Goal: Information Seeking & Learning: Check status

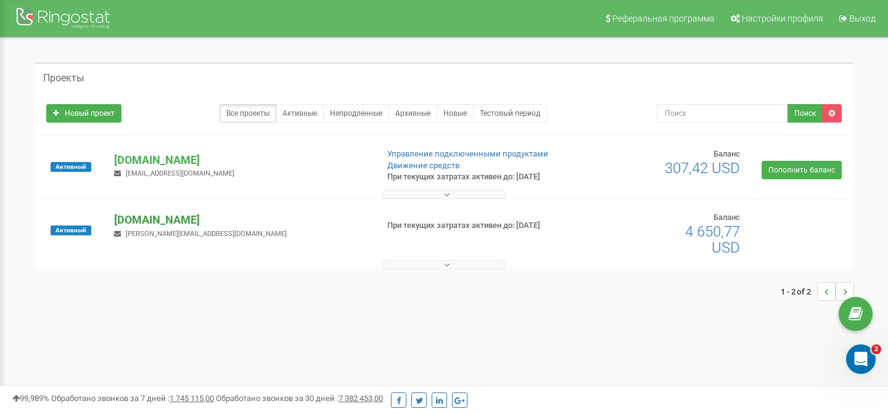
click at [131, 221] on p "[DOMAIN_NAME]" at bounding box center [240, 220] width 253 height 16
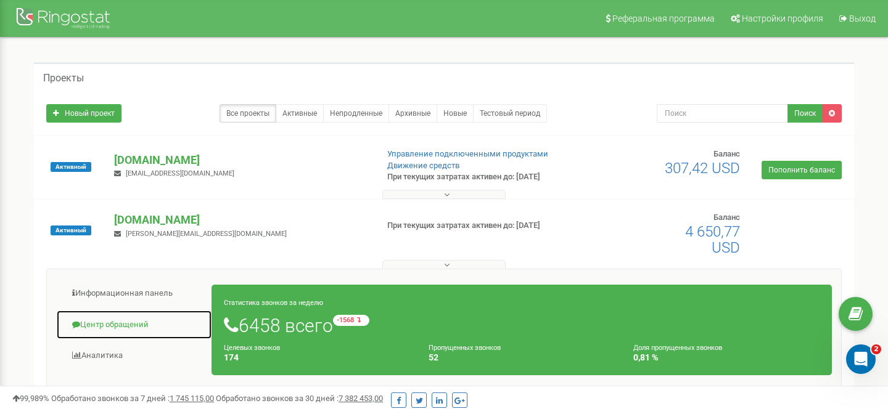
click at [107, 324] on link "Центр обращений" at bounding box center [134, 325] width 156 height 30
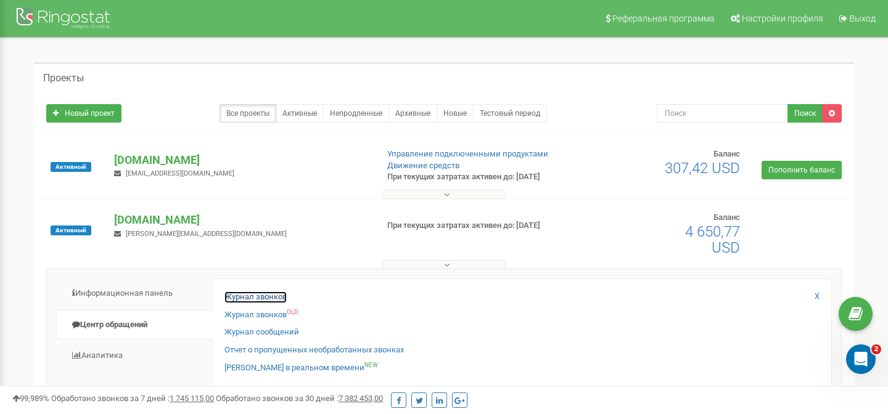
click at [266, 300] on link "Журнал звонков" at bounding box center [255, 298] width 62 height 12
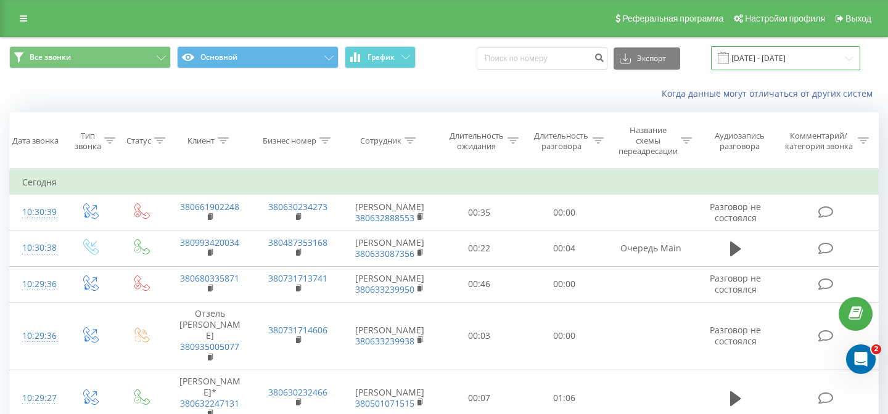
click at [769, 56] on input "22.08.2025 - 22.09.2025" at bounding box center [785, 58] width 149 height 24
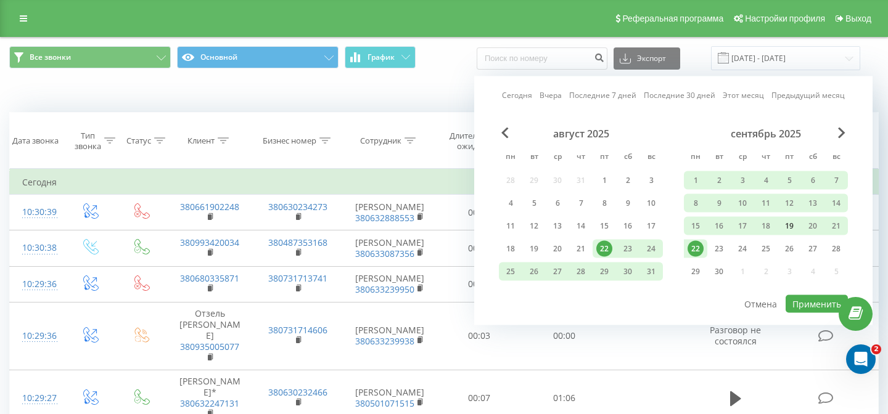
click at [792, 224] on div "19" at bounding box center [789, 226] width 16 height 16
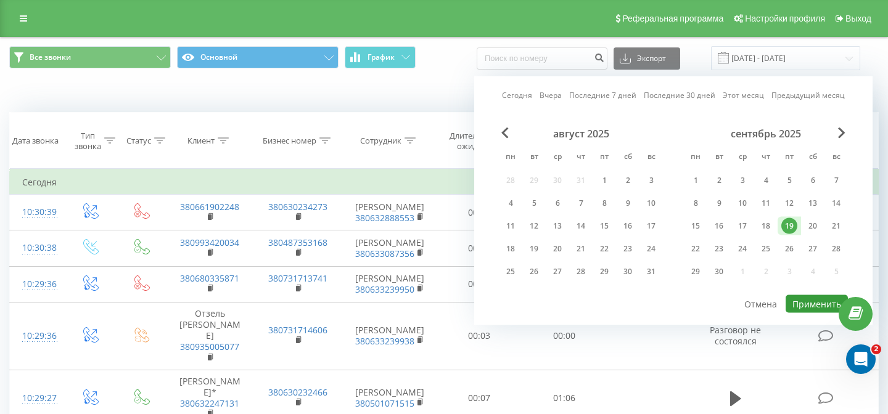
click at [804, 301] on button "Применить" at bounding box center [816, 304] width 62 height 18
type input "19.09.2025 - 19.09.2025"
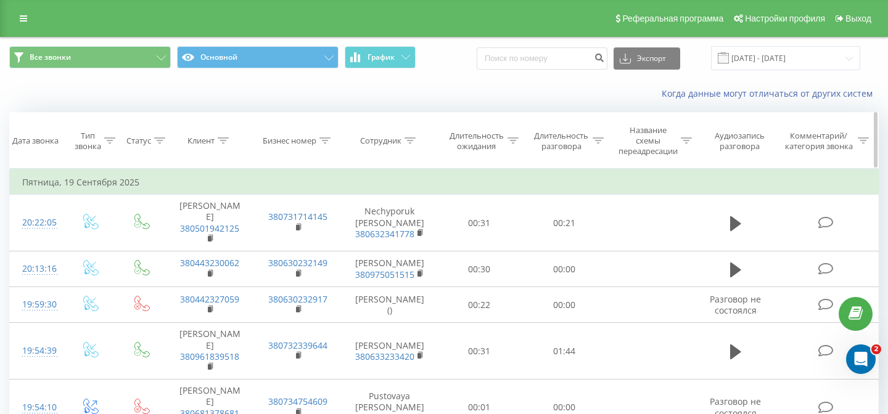
click at [411, 144] on div at bounding box center [409, 141] width 11 height 10
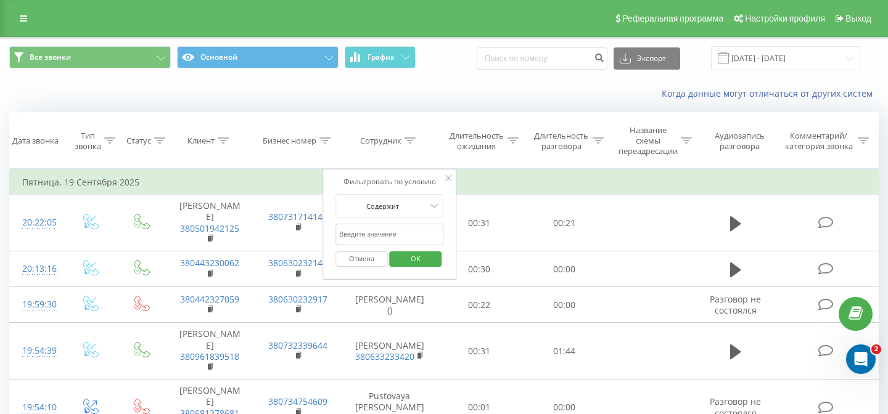
click at [391, 235] on input "text" at bounding box center [389, 235] width 109 height 22
click at [411, 261] on span "OK" at bounding box center [415, 258] width 35 height 19
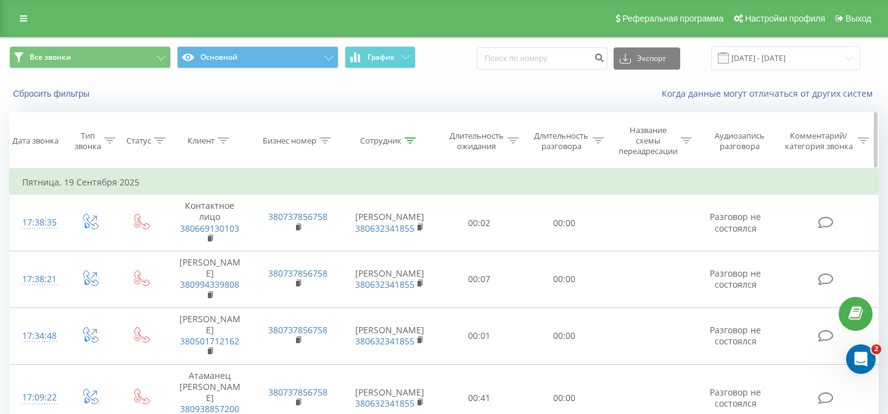
click at [417, 141] on div "Сотрудник" at bounding box center [389, 141] width 95 height 10
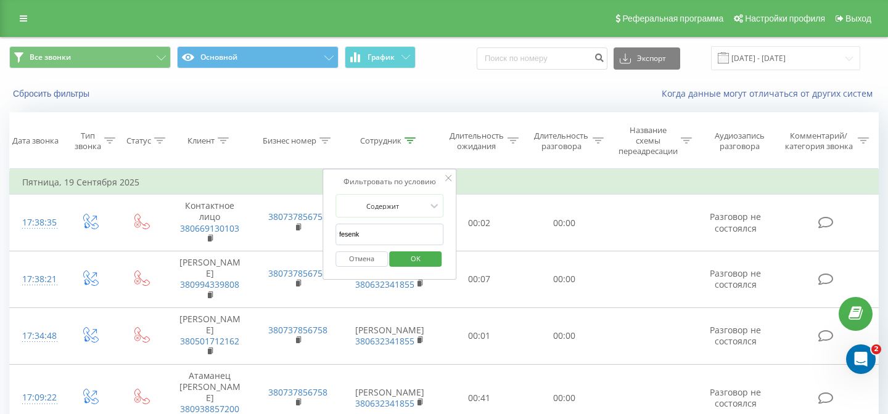
drag, startPoint x: 396, startPoint y: 230, endPoint x: 387, endPoint y: 235, distance: 10.5
click at [387, 235] on input "fesenk" at bounding box center [389, 235] width 109 height 22
click at [412, 260] on span "OK" at bounding box center [415, 258] width 35 height 19
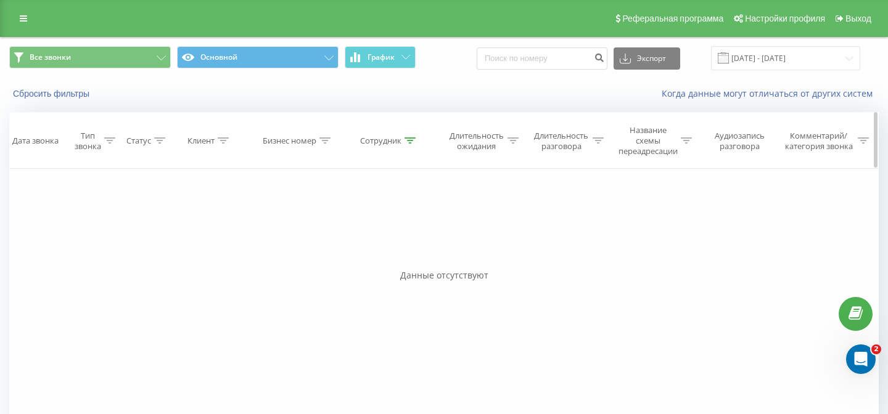
click at [413, 145] on div at bounding box center [409, 141] width 11 height 10
drag, startPoint x: 377, startPoint y: 234, endPoint x: 330, endPoint y: 231, distance: 46.4
click at [330, 231] on div "Фильтровать по условию Содержит skoryk Отмена OK" at bounding box center [389, 224] width 134 height 111
click at [424, 258] on span "OK" at bounding box center [415, 258] width 35 height 19
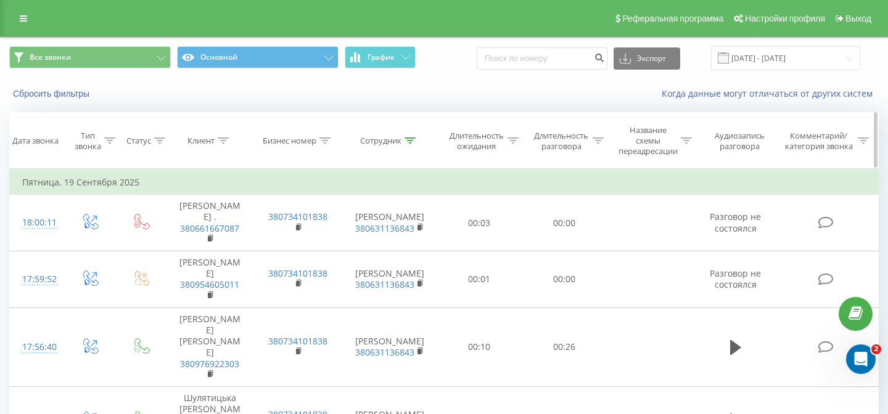
click at [412, 140] on icon at bounding box center [409, 140] width 11 height 6
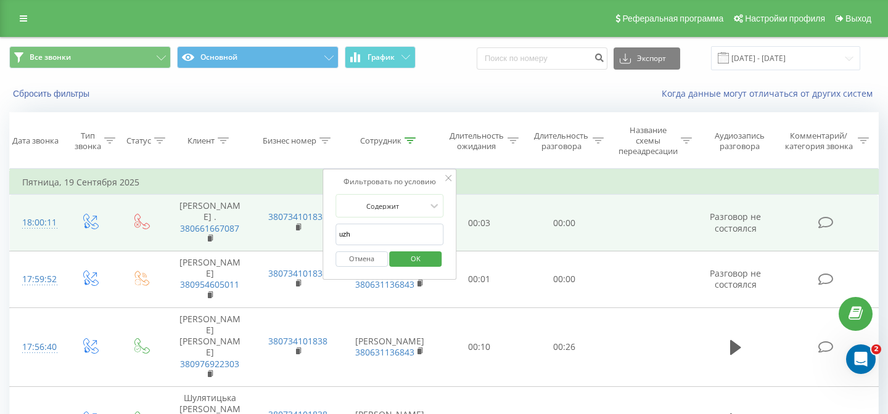
drag, startPoint x: 388, startPoint y: 236, endPoint x: 314, endPoint y: 227, distance: 73.9
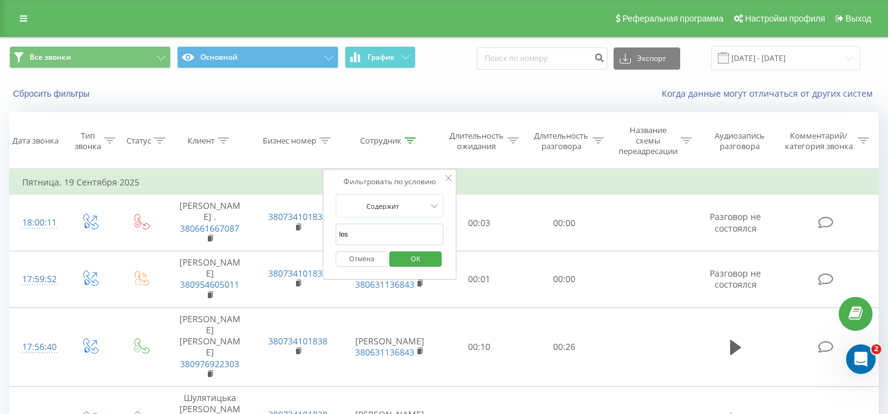
click at [421, 256] on span "OK" at bounding box center [415, 258] width 35 height 19
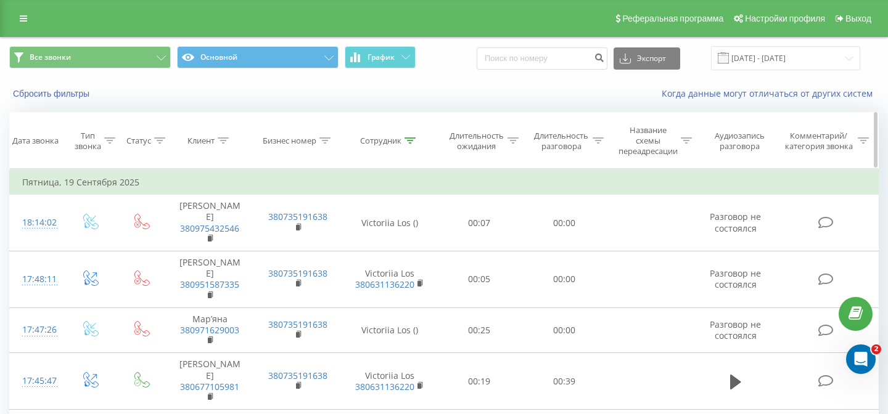
click at [414, 144] on icon at bounding box center [409, 140] width 11 height 6
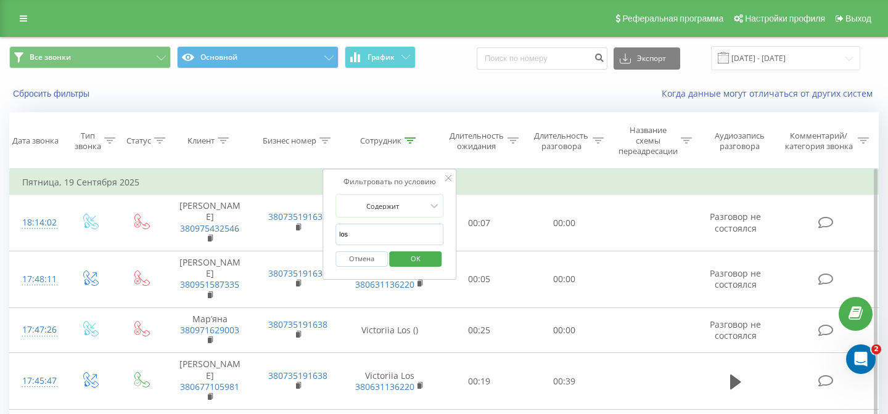
drag, startPoint x: 394, startPoint y: 231, endPoint x: 366, endPoint y: 234, distance: 28.6
click at [366, 234] on input "los" at bounding box center [389, 235] width 109 height 22
type input "popovs"
click at [427, 263] on span "OK" at bounding box center [415, 258] width 35 height 19
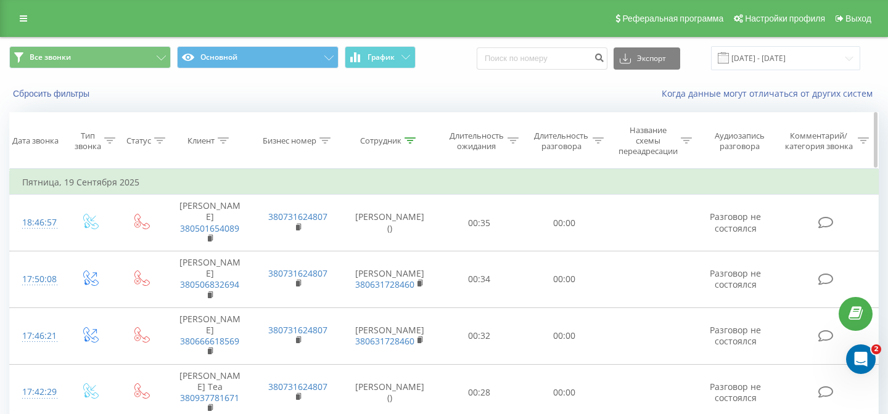
click at [601, 141] on icon at bounding box center [597, 140] width 11 height 6
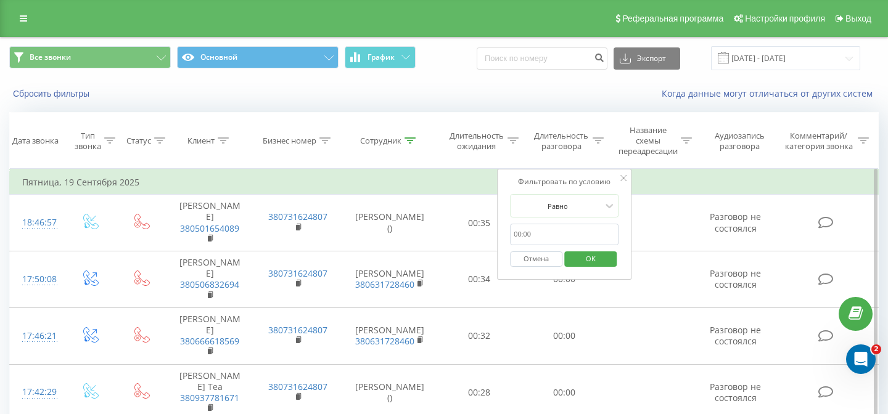
click at [558, 234] on input "text" at bounding box center [564, 235] width 109 height 22
click at [589, 203] on div at bounding box center [558, 206] width 88 height 12
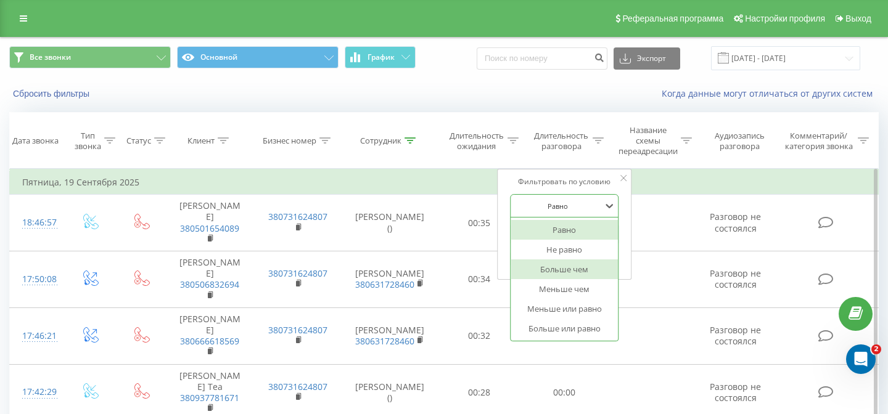
click at [578, 266] on div "Больше чем" at bounding box center [563, 270] width 107 height 20
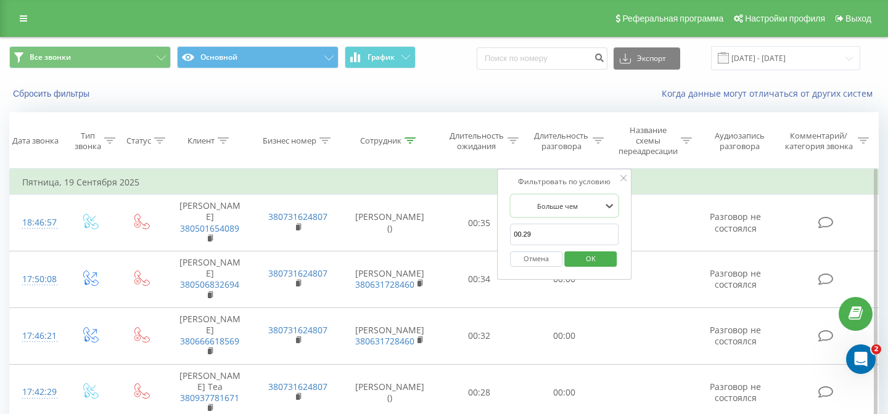
click at [592, 260] on span "OK" at bounding box center [590, 258] width 35 height 19
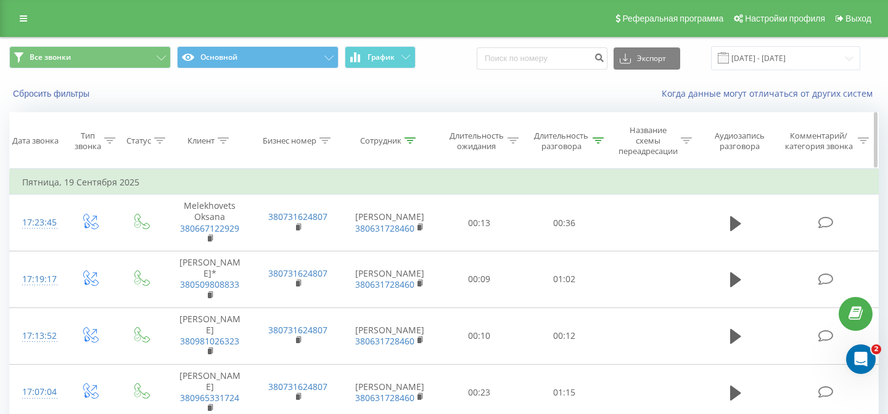
click at [597, 140] on icon at bounding box center [597, 140] width 11 height 6
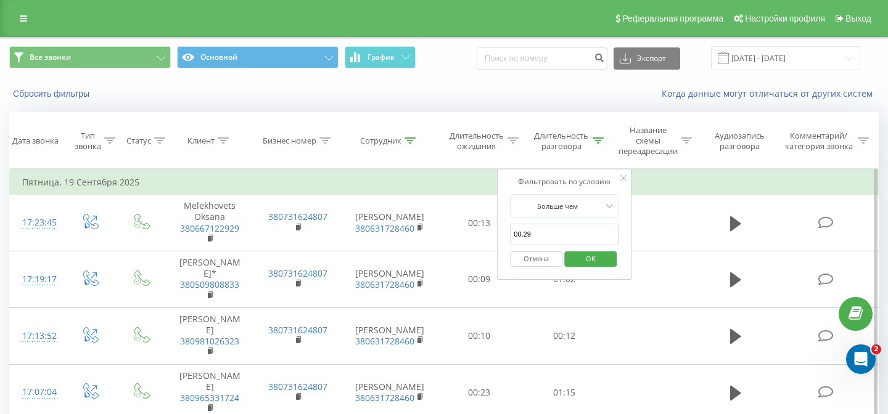
click at [544, 234] on input "00.29" at bounding box center [564, 235] width 109 height 22
click at [524, 232] on input "00.29" at bounding box center [564, 235] width 109 height 22
click at [544, 243] on input "00" at bounding box center [564, 235] width 109 height 22
type input "00"
click at [525, 258] on button "Отмена" at bounding box center [536, 259] width 52 height 15
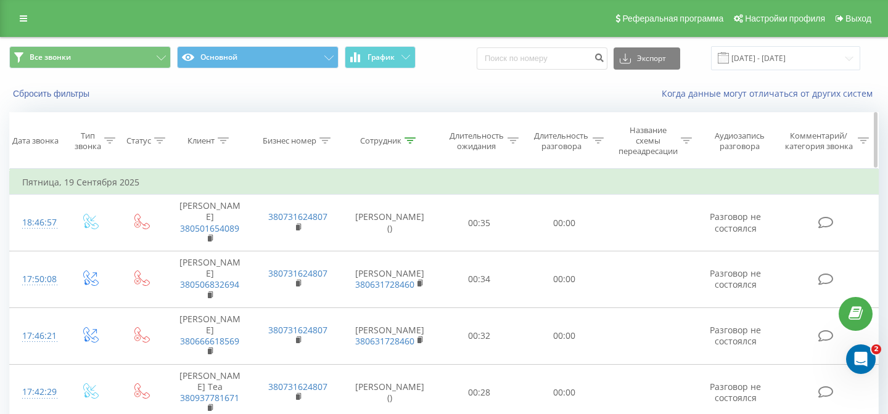
click at [598, 143] on icon at bounding box center [597, 140] width 11 height 6
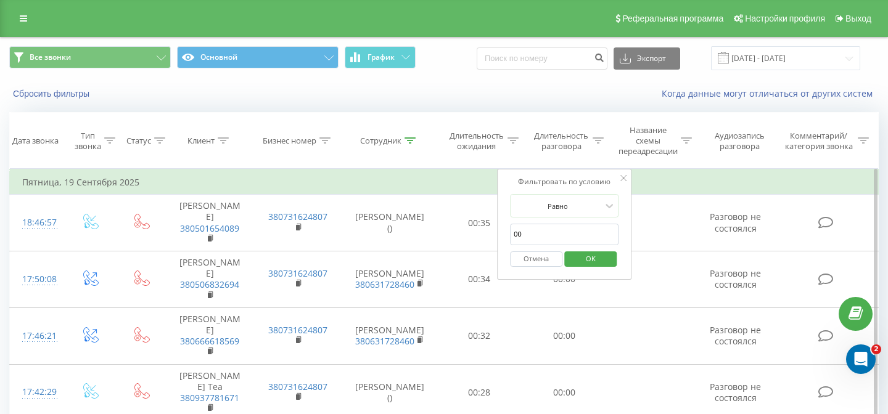
click at [546, 239] on input "00" at bounding box center [564, 235] width 109 height 22
type input "00.29"
click at [586, 263] on span "OK" at bounding box center [590, 258] width 35 height 19
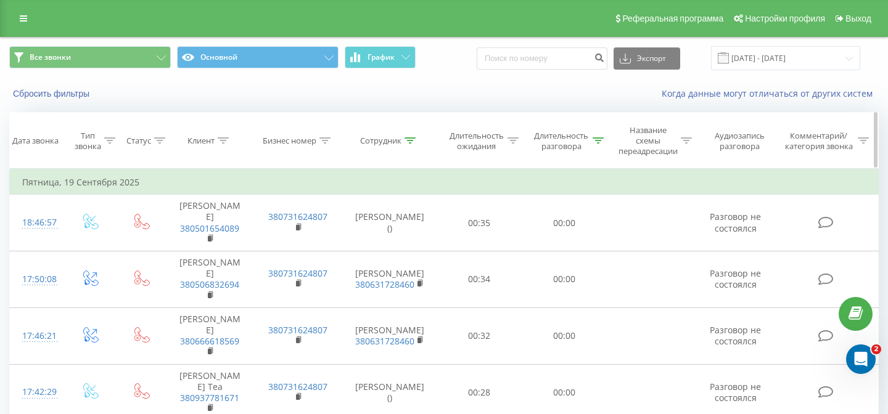
click at [600, 144] on icon at bounding box center [597, 140] width 11 height 6
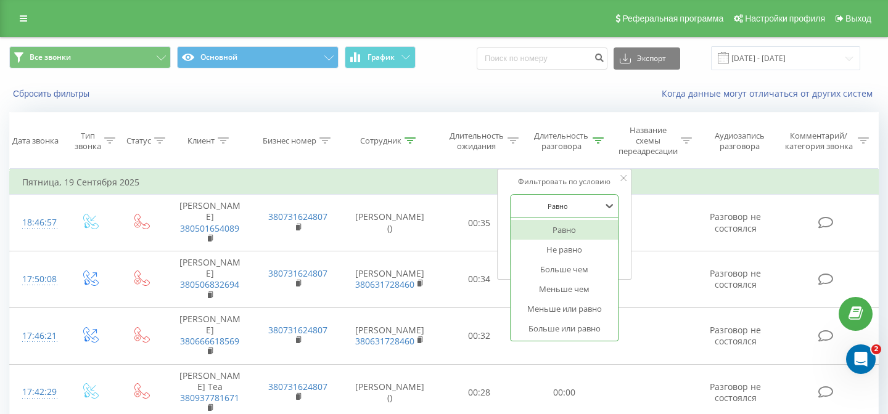
click at [567, 211] on div at bounding box center [558, 206] width 88 height 12
click at [554, 324] on div "Больше или равно" at bounding box center [563, 329] width 107 height 20
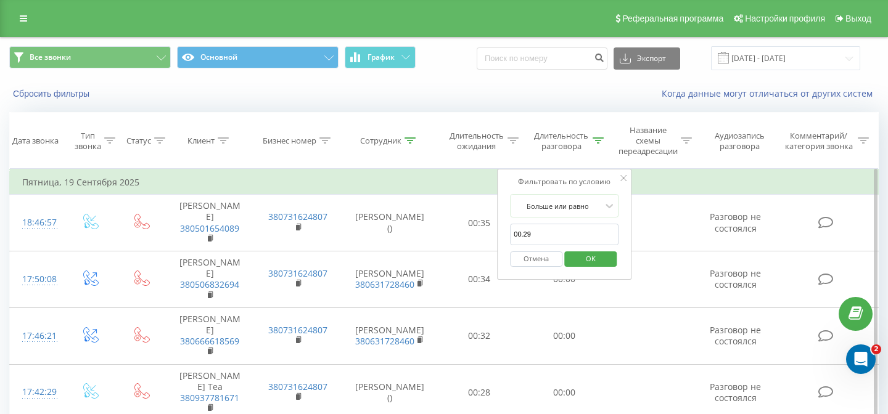
click at [586, 261] on span "OK" at bounding box center [590, 258] width 35 height 19
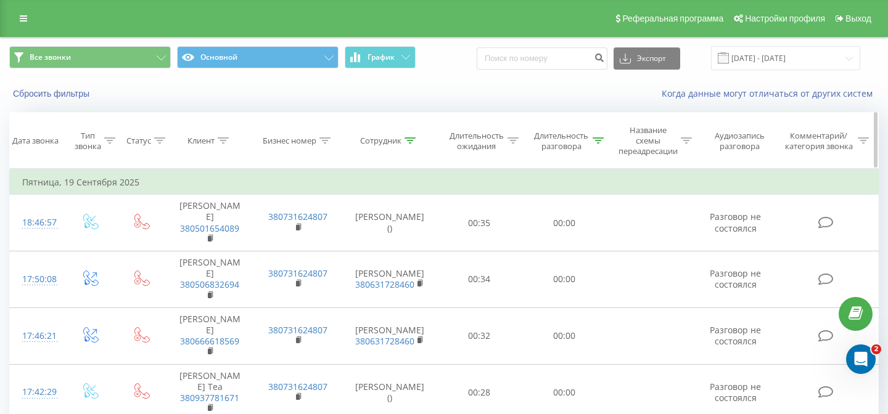
click at [600, 142] on icon at bounding box center [597, 140] width 11 height 6
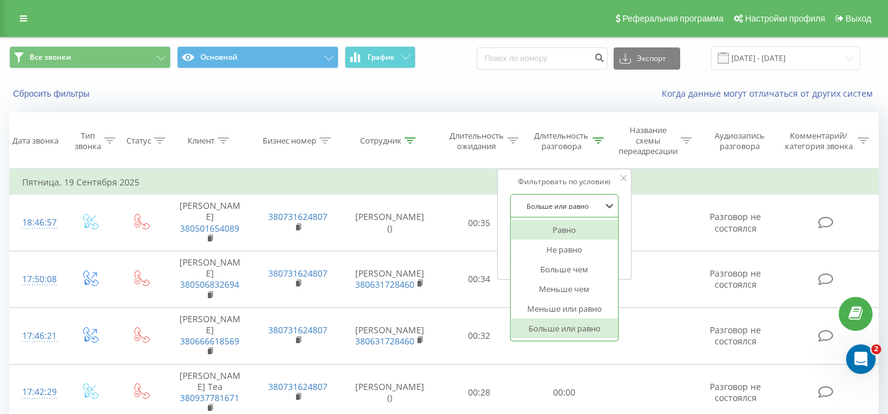
click at [551, 204] on div at bounding box center [558, 206] width 88 height 12
click at [546, 275] on div "Больше чем" at bounding box center [563, 270] width 107 height 20
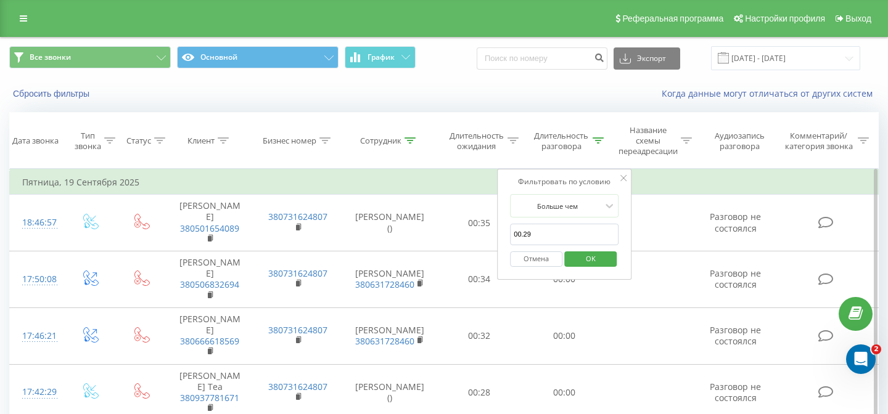
click at [591, 253] on span "OK" at bounding box center [590, 258] width 35 height 19
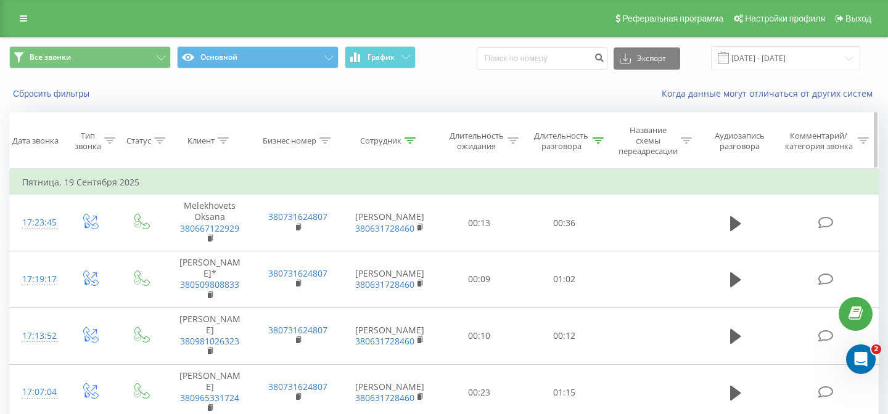
click at [603, 141] on icon at bounding box center [597, 140] width 11 height 6
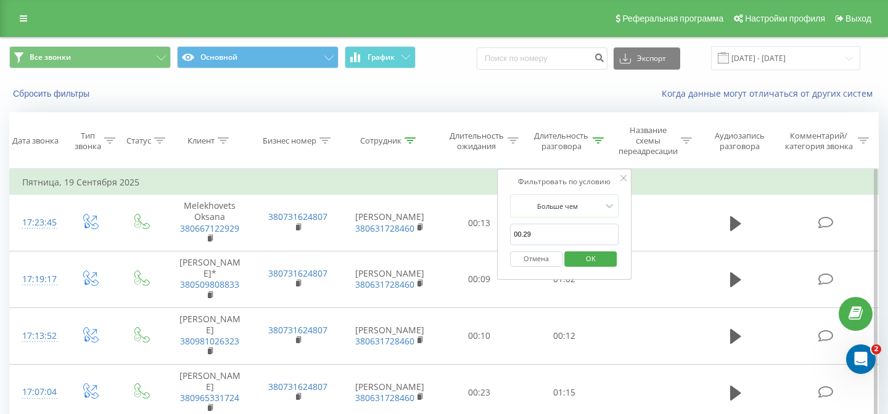
click at [568, 233] on input "00.29" at bounding box center [564, 235] width 109 height 22
click at [409, 141] on icon at bounding box center [409, 140] width 11 height 6
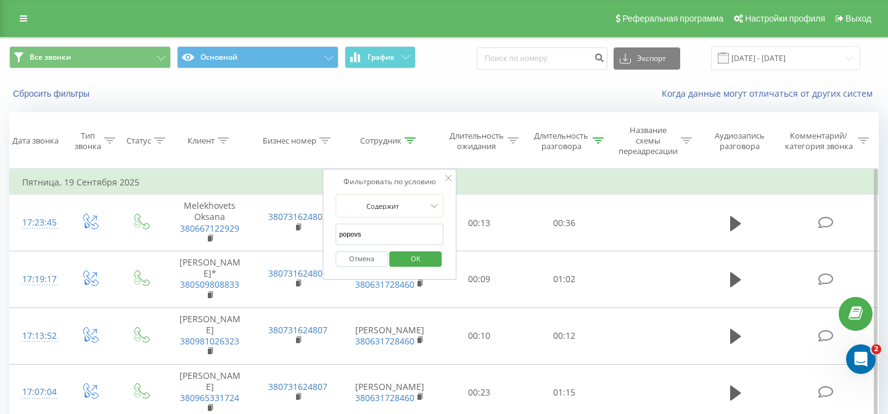
drag, startPoint x: 382, startPoint y: 227, endPoint x: 399, endPoint y: 243, distance: 23.1
click at [399, 243] on input "popovs" at bounding box center [389, 235] width 109 height 22
click at [416, 261] on span "OK" at bounding box center [415, 258] width 35 height 19
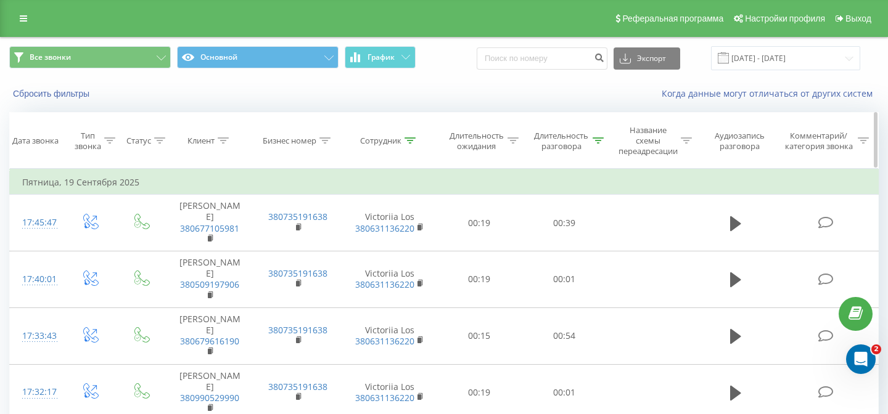
click at [414, 140] on icon at bounding box center [409, 140] width 11 height 6
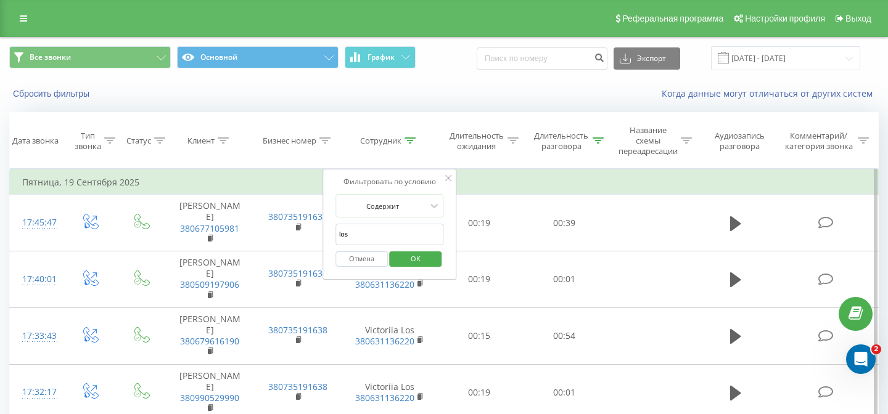
click at [396, 239] on input "los" at bounding box center [389, 235] width 109 height 22
type input "l"
click at [423, 260] on span "OK" at bounding box center [415, 258] width 35 height 19
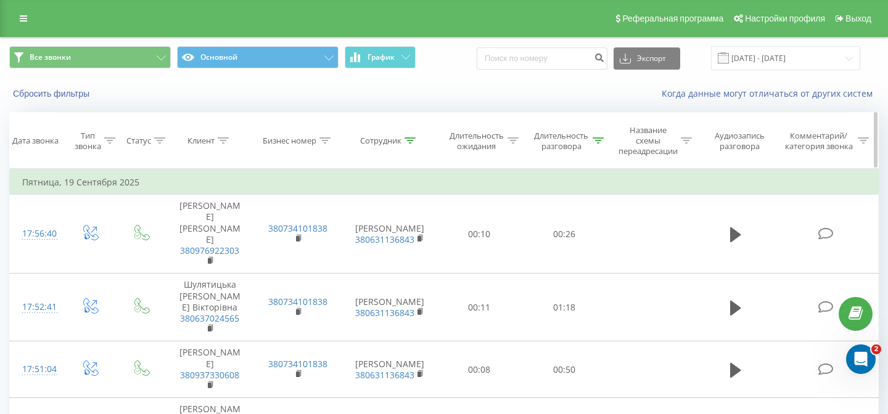
click at [416, 142] on icon at bounding box center [409, 140] width 11 height 6
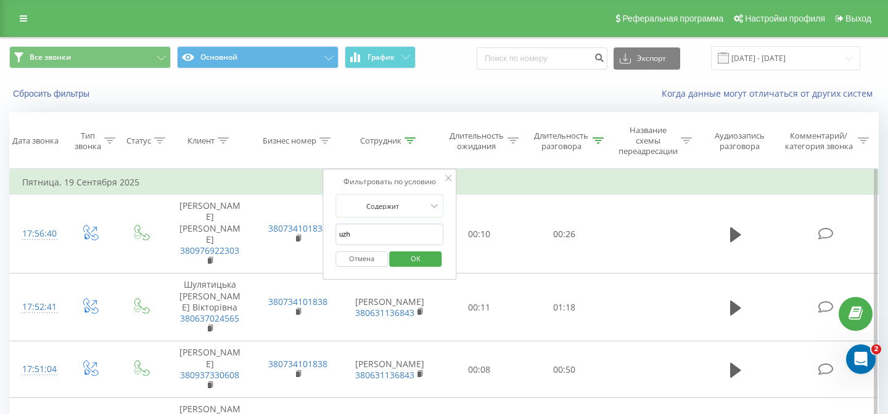
click at [380, 239] on input "uzh" at bounding box center [389, 235] width 109 height 22
type input "u"
type input "fes"
click at [453, 232] on div "Фильтровать по условию Содержит fes Отмена OK" at bounding box center [389, 224] width 134 height 111
click at [422, 255] on span "OK" at bounding box center [415, 258] width 35 height 19
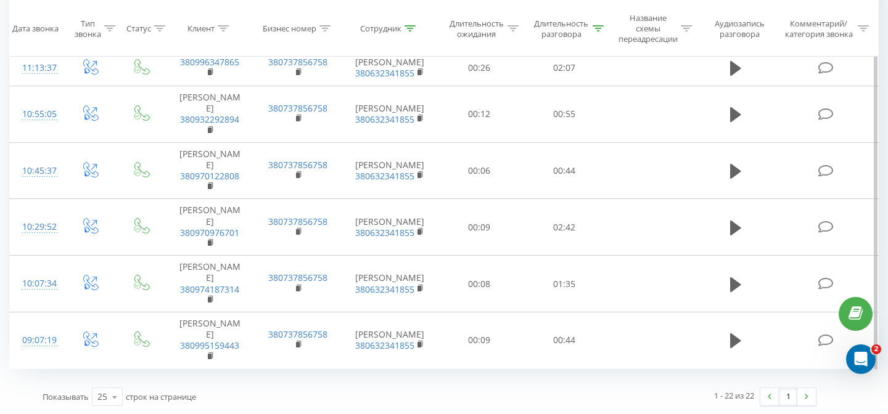
scroll to position [907, 0]
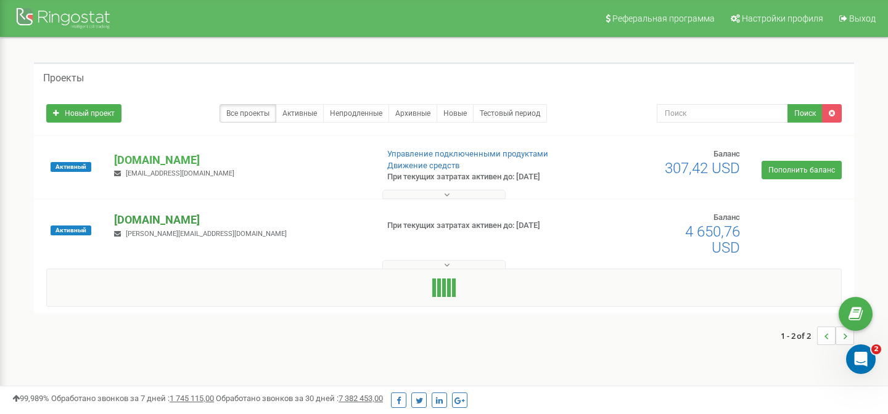
click at [128, 223] on p "[DOMAIN_NAME]" at bounding box center [240, 220] width 253 height 16
click at [143, 221] on p "[DOMAIN_NAME]" at bounding box center [240, 220] width 253 height 16
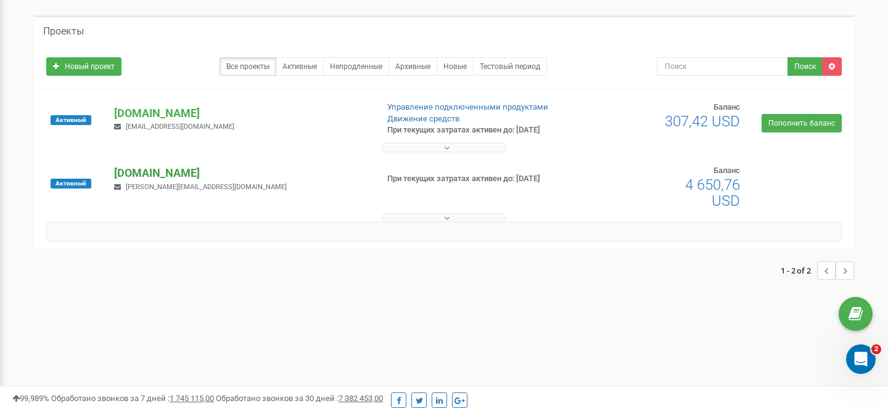
scroll to position [46, 0]
click at [139, 173] on p "[DOMAIN_NAME]" at bounding box center [240, 174] width 253 height 16
